Goal: Information Seeking & Learning: Learn about a topic

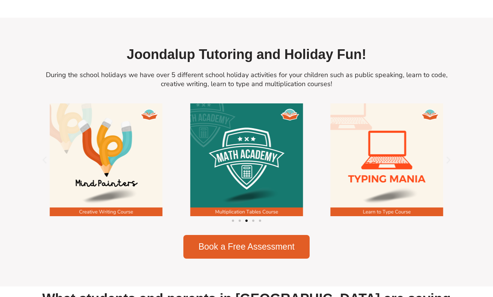
scroll to position [981, 0]
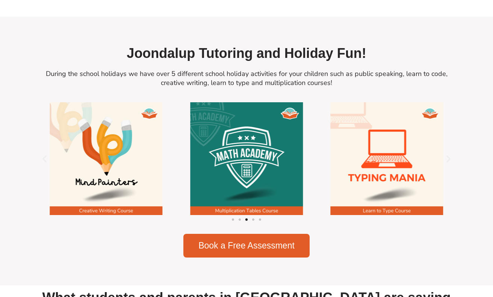
click at [138, 45] on h2 "Joondalup Tutoring and Holiday Fun!" at bounding box center [246, 54] width 421 height 18
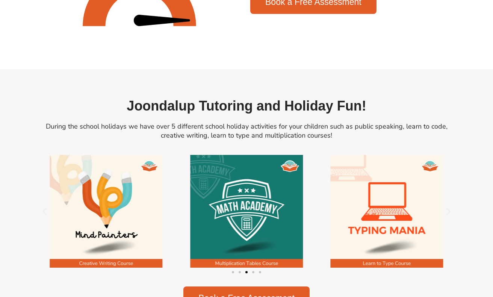
scroll to position [928, 0]
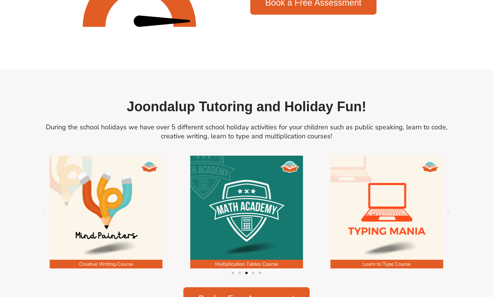
click at [113, 192] on img "3 / 5" at bounding box center [106, 212] width 113 height 113
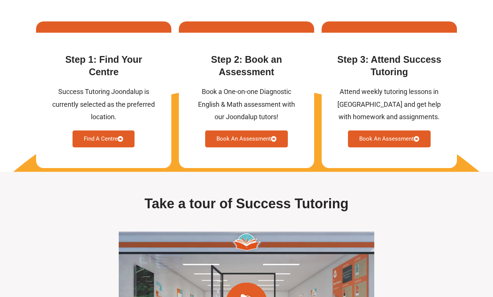
scroll to position [1972, 0]
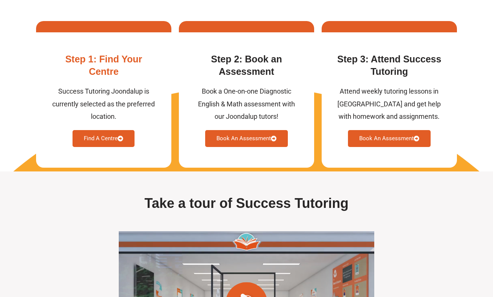
click at [113, 130] on link "Find A Centre" at bounding box center [104, 138] width 62 height 17
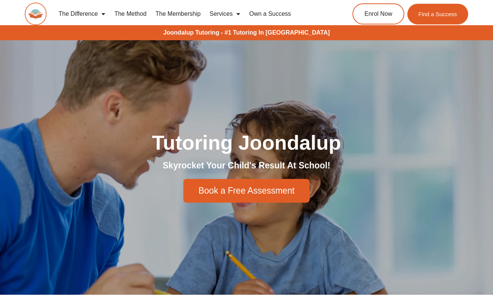
scroll to position [0, 0]
click at [262, 30] on div "The Difference Personalised Program Inspirational Tutors Motivational Learning …" at bounding box center [247, 17] width 444 height 34
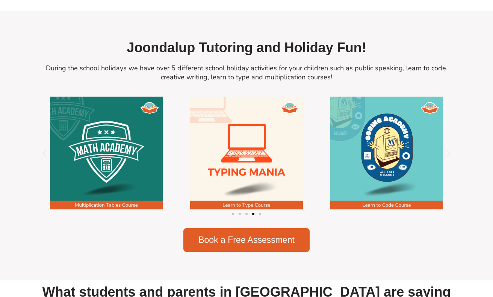
scroll to position [987, 0]
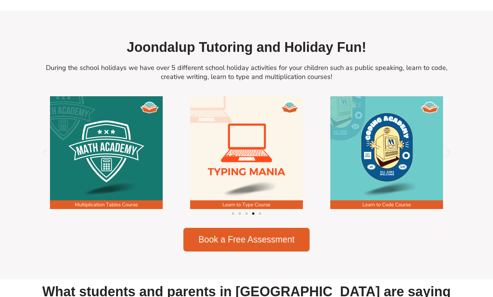
click at [315, 145] on figure "5 / 5" at bounding box center [246, 152] width 140 height 113
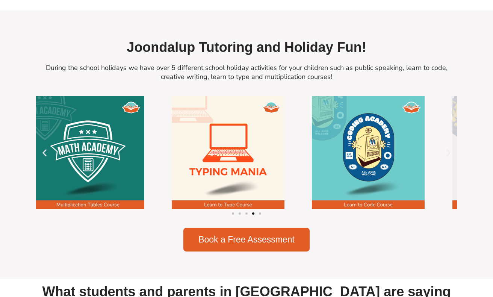
click at [220, 145] on figure "5 / 5" at bounding box center [228, 152] width 140 height 113
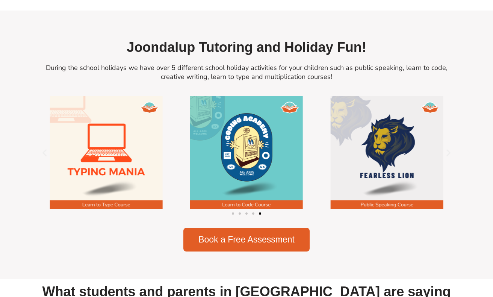
click at [224, 142] on figure "1 / 5" at bounding box center [246, 152] width 140 height 113
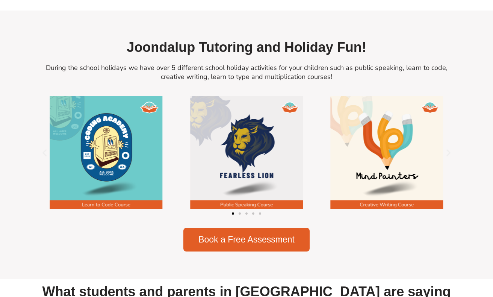
click at [195, 160] on img "2 / 5" at bounding box center [246, 152] width 113 height 113
click at [241, 208] on div "Image Carousel" at bounding box center [246, 213] width 421 height 11
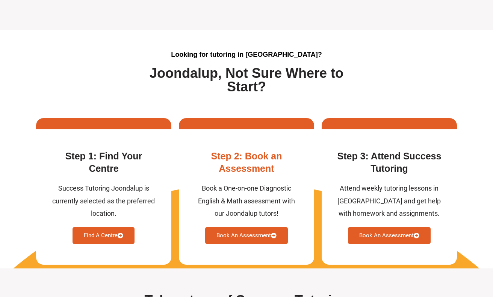
scroll to position [1878, 0]
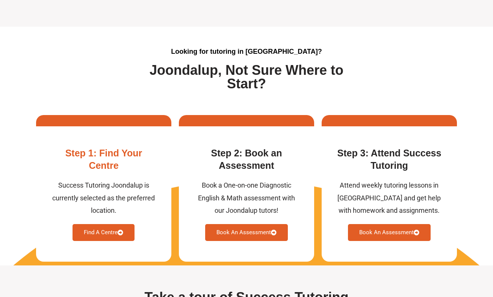
click at [106, 224] on link "Find A Centre" at bounding box center [104, 232] width 62 height 17
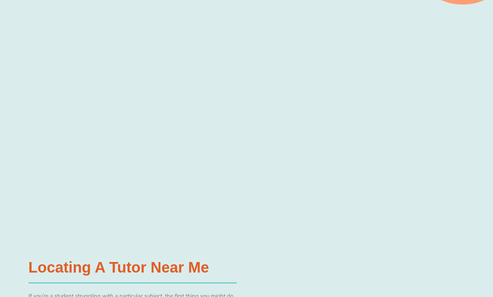
scroll to position [234, 0]
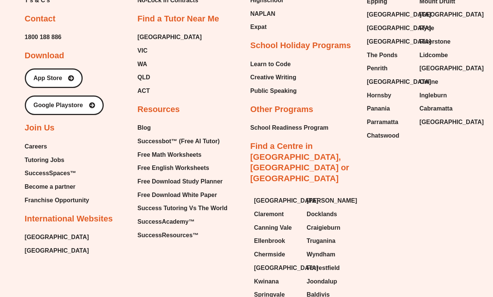
scroll to position [3078, 0]
click at [326, 276] on span "Joondalup" at bounding box center [322, 281] width 30 height 11
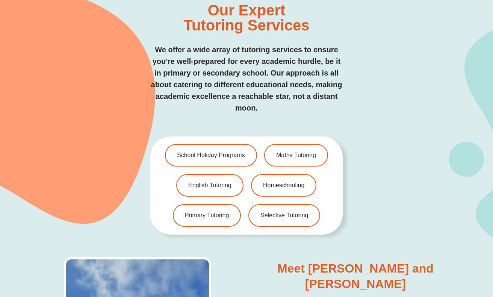
scroll to position [1456, 0]
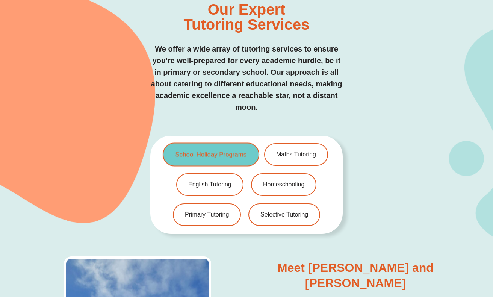
click at [202, 151] on span "School Holiday Programs" at bounding box center [210, 154] width 71 height 6
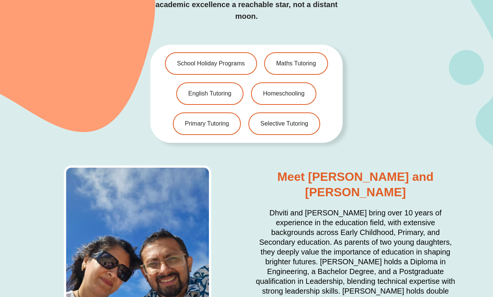
scroll to position [1490, 0]
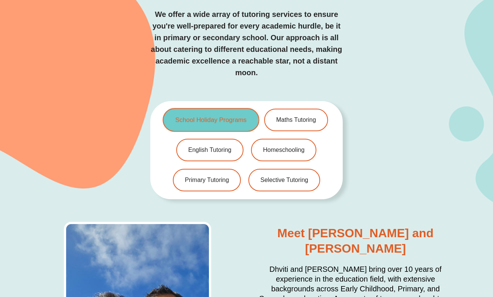
drag, startPoint x: 216, startPoint y: 105, endPoint x: 219, endPoint y: 112, distance: 8.1
click at [219, 112] on link "School Holiday Programs" at bounding box center [211, 120] width 97 height 24
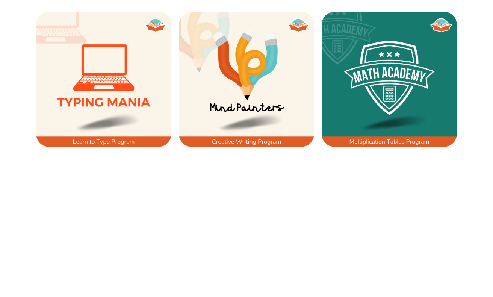
scroll to position [497, 0]
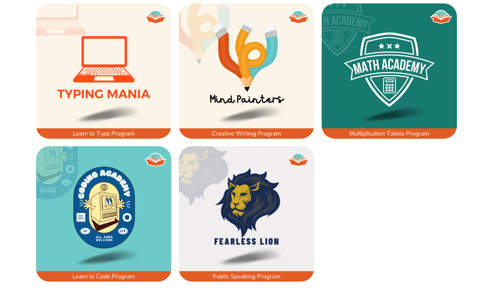
click at [115, 87] on img at bounding box center [103, 70] width 135 height 135
click at [225, 80] on img at bounding box center [246, 70] width 135 height 135
click at [404, 70] on img at bounding box center [389, 70] width 135 height 135
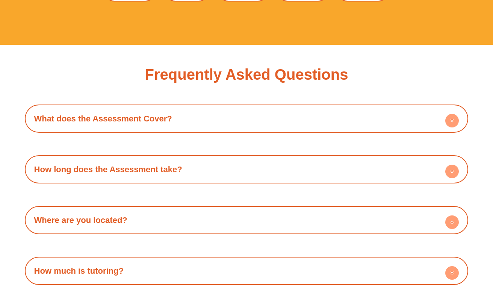
scroll to position [2017, 0]
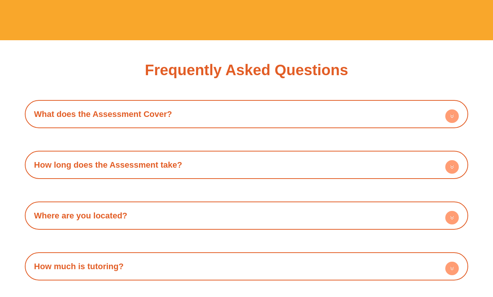
click at [325, 105] on h4 "What does the Assessment Cover?" at bounding box center [247, 114] width 436 height 21
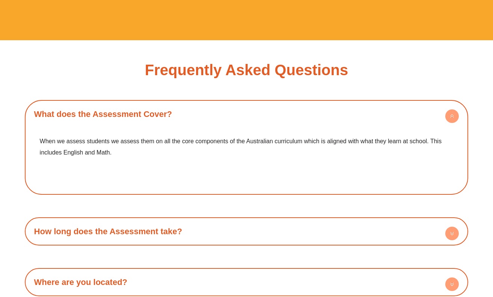
click at [323, 110] on h4 "What does the Assessment Cover?" at bounding box center [247, 114] width 436 height 21
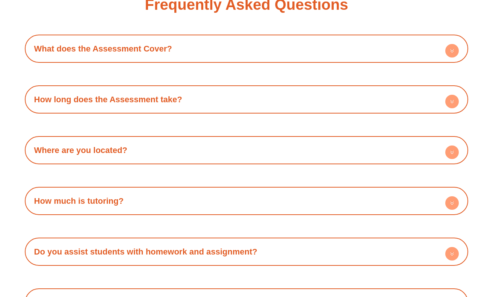
scroll to position [2094, 0]
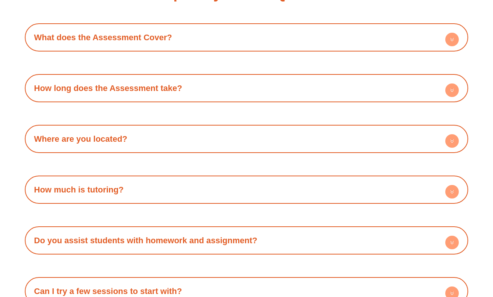
click at [298, 194] on div "How much is tutoring?" at bounding box center [247, 189] width 436 height 21
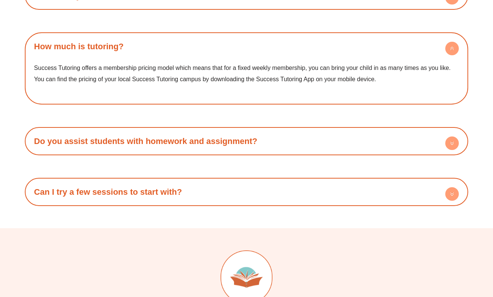
scroll to position [2265, 0]
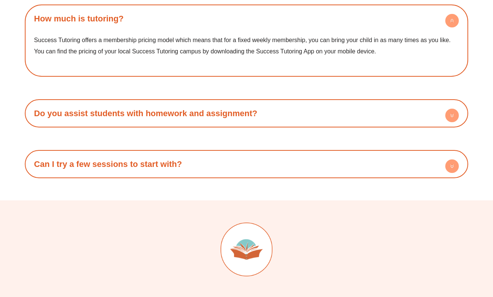
click at [297, 165] on h4 "Can I try a few sessions to start with?" at bounding box center [247, 164] width 436 height 21
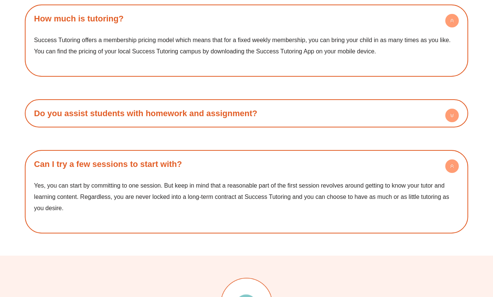
click at [295, 169] on h4 "Can I try a few sessions to start with?" at bounding box center [247, 164] width 436 height 21
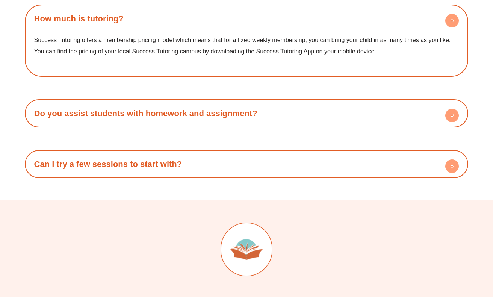
click at [304, 127] on div "What does the Assessment Cover? When we assess students we assess them on all t…" at bounding box center [247, 15] width 444 height 326
click at [305, 117] on h4 "Do you assist students with homework and assignment?" at bounding box center [247, 113] width 436 height 21
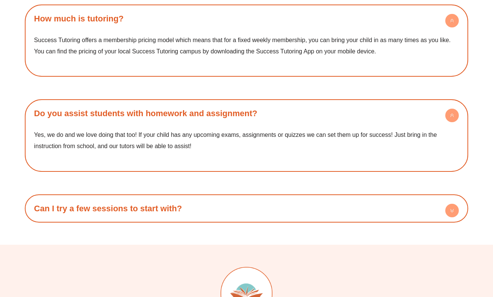
click at [306, 117] on h4 "Do you assist students with homework and assignment?" at bounding box center [247, 113] width 436 height 21
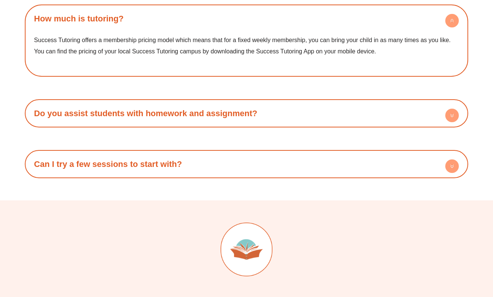
click at [306, 117] on h4 "Do you assist students with homework and assignment?" at bounding box center [247, 113] width 436 height 21
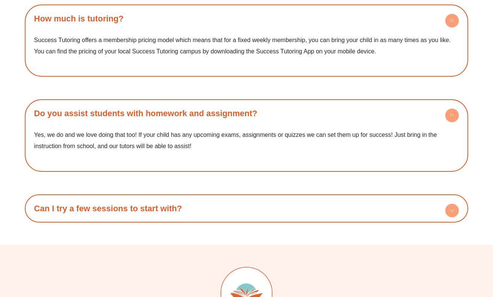
click at [306, 117] on h4 "Do you assist students with homework and assignment?" at bounding box center [247, 113] width 436 height 21
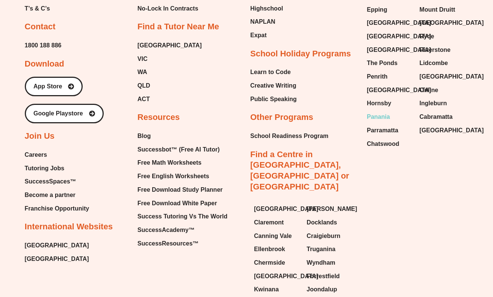
scroll to position [2728, 0]
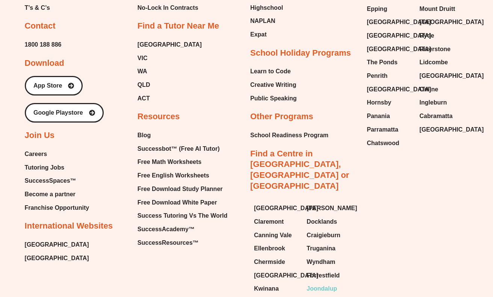
click at [315, 283] on span "Joondalup" at bounding box center [322, 288] width 30 height 11
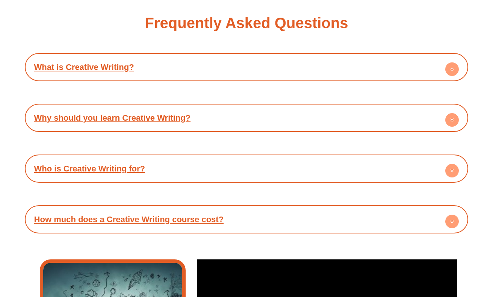
scroll to position [1229, 0]
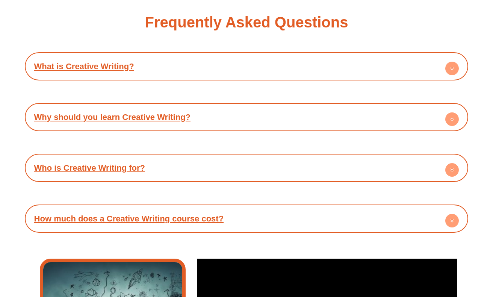
click at [302, 211] on h4 "How much does a Creative Writing course cost?" at bounding box center [247, 218] width 436 height 21
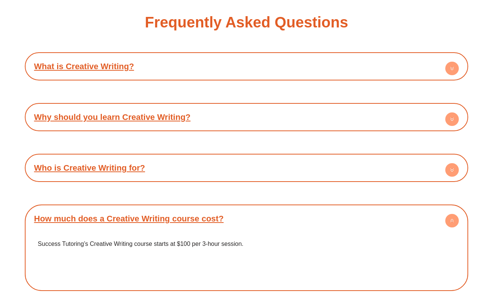
scroll to position [1236, 0]
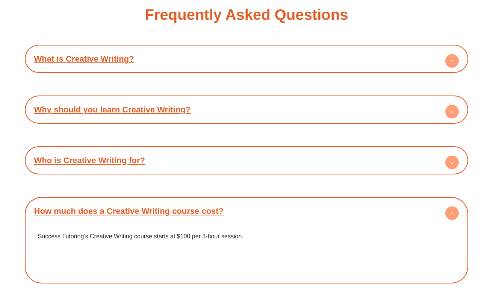
click at [302, 171] on div "Who is Creative Writing for? Creative writing is for everyone! Our course is de…" at bounding box center [247, 160] width 444 height 28
click at [303, 162] on h4 "Who is Creative Writing for?" at bounding box center [247, 160] width 436 height 21
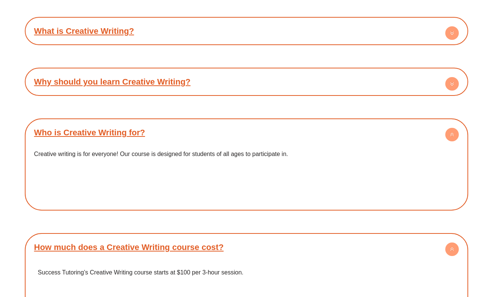
scroll to position [1269, 0]
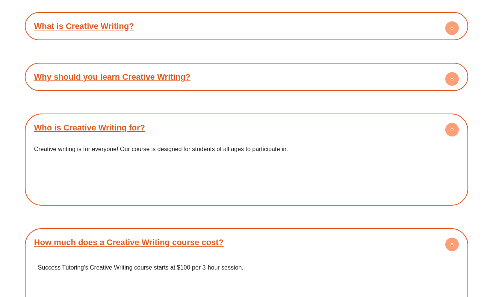
click at [229, 79] on h4 "Why should you learn Creative Writing?" at bounding box center [247, 77] width 436 height 21
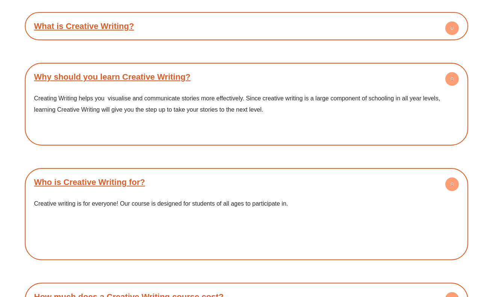
click at [241, 32] on h4 "What is Creative Writing?" at bounding box center [247, 26] width 436 height 21
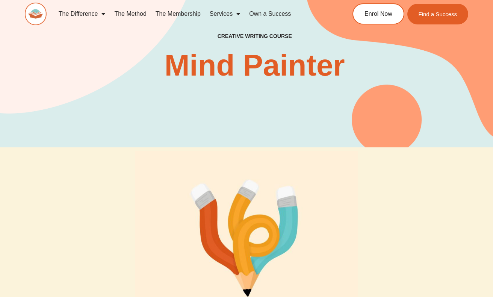
scroll to position [0, 0]
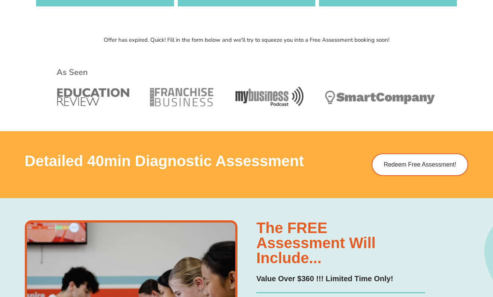
scroll to position [386, 0]
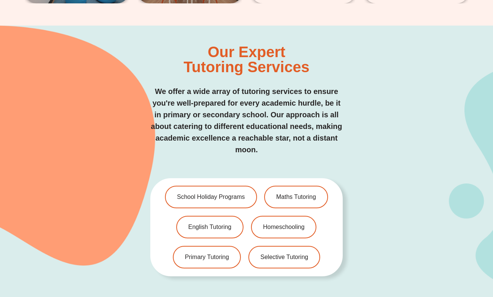
scroll to position [1431, 0]
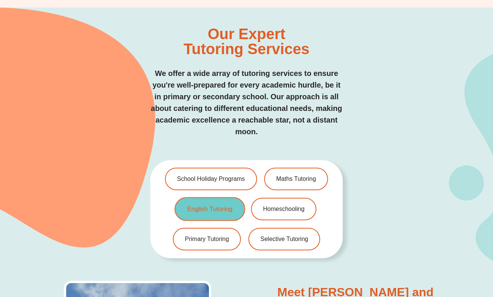
click at [212, 206] on link "English Tutoring" at bounding box center [210, 209] width 71 height 24
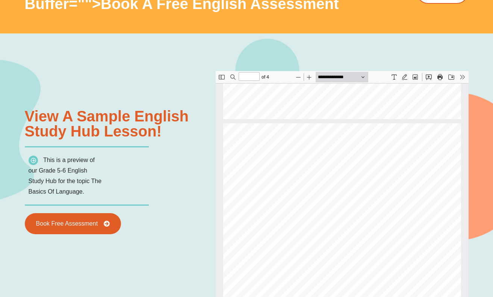
scroll to position [616, 0]
type input "*"
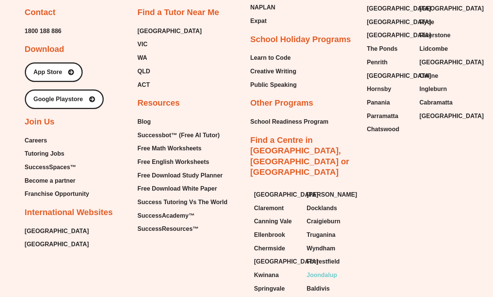
scroll to position [2332, 0]
click at [326, 270] on span "Joondalup" at bounding box center [322, 275] width 30 height 11
click at [183, 157] on span "Free English Worksheets" at bounding box center [174, 162] width 72 height 11
click at [48, 148] on span "Tutoring Jobs" at bounding box center [44, 153] width 39 height 11
click at [313, 270] on span "Joondalup" at bounding box center [322, 275] width 30 height 11
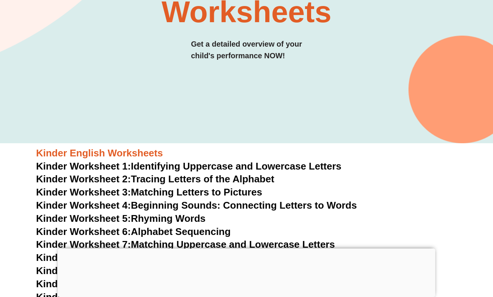
scroll to position [128, 0]
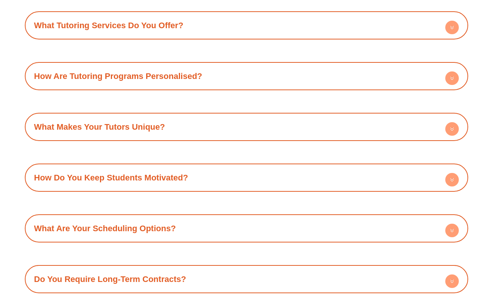
scroll to position [881, 0]
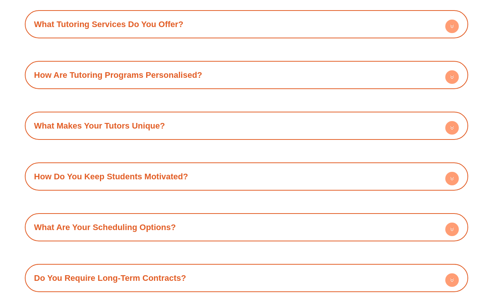
click at [277, 124] on h4 "What Makes Your Tutors Unique?" at bounding box center [247, 125] width 436 height 21
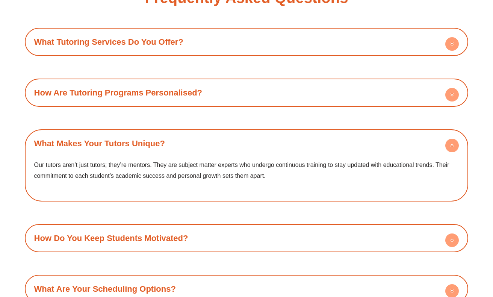
scroll to position [861, 0]
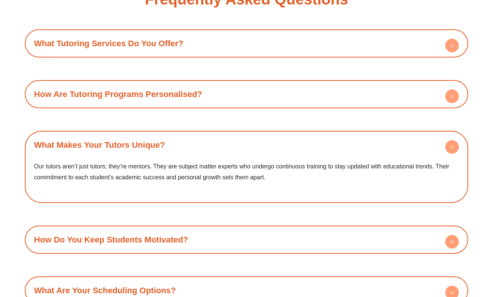
click at [298, 44] on h4 "What Tutoring Services Do You Offer?" at bounding box center [247, 43] width 436 height 21
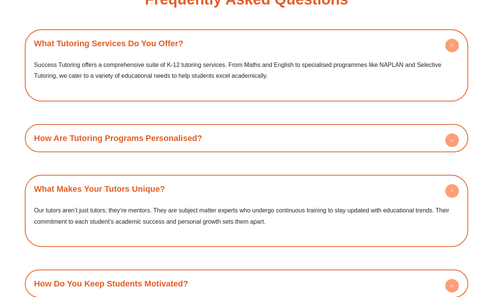
click at [262, 144] on h4 "How Are Tutoring Programs Personalised?" at bounding box center [247, 138] width 436 height 21
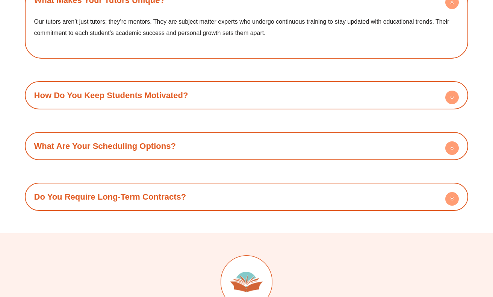
scroll to position [1097, 0]
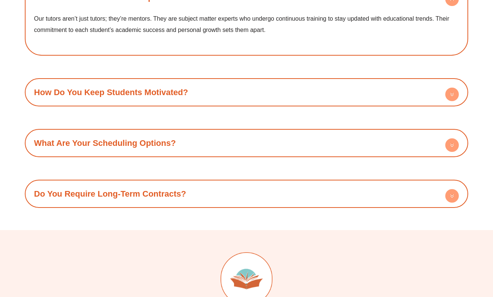
click at [259, 192] on h4 "Do You Require Long-Term Contracts?" at bounding box center [247, 193] width 436 height 21
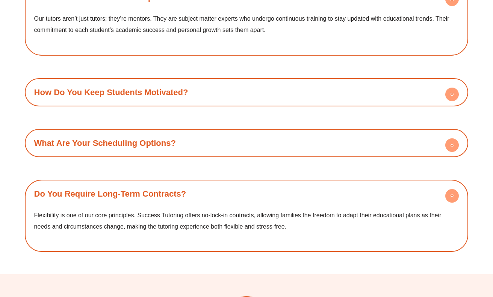
click at [270, 148] on h4 "What Are Your Scheduling Options?" at bounding box center [247, 143] width 436 height 21
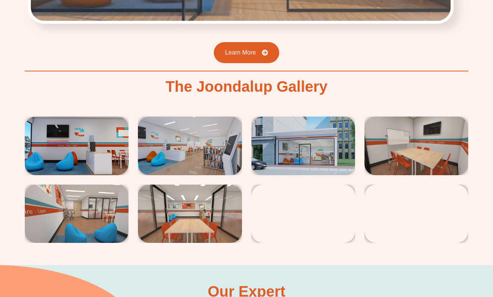
scroll to position [1082, 0]
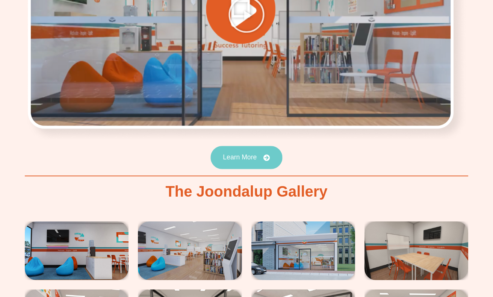
click at [238, 149] on link "Learn More" at bounding box center [246, 157] width 72 height 23
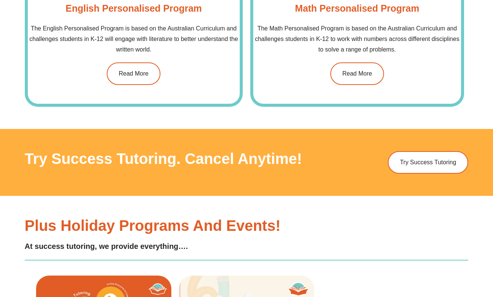
scroll to position [827, 0]
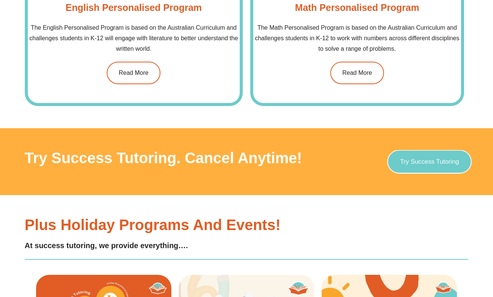
click at [424, 166] on link "Try Success Tutoring" at bounding box center [429, 162] width 84 height 24
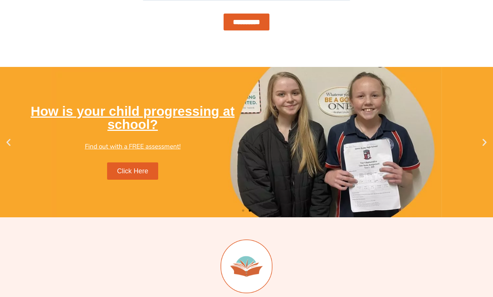
scroll to position [600, 0]
